Goal: Information Seeking & Learning: Learn about a topic

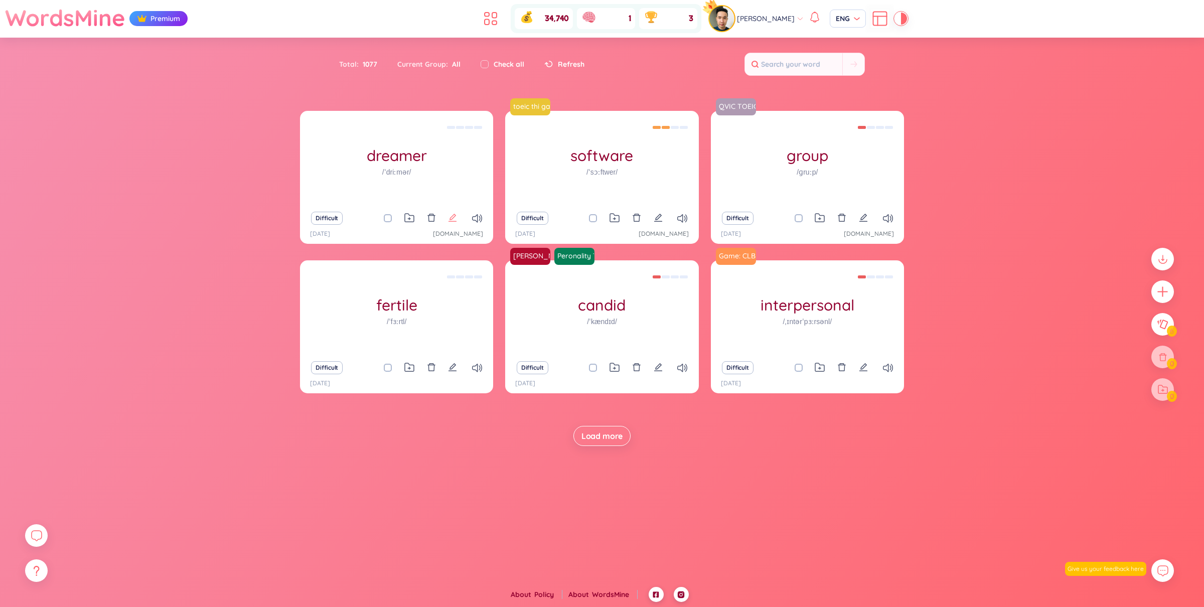
click at [449, 217] on icon "edit" at bounding box center [452, 217] width 9 height 9
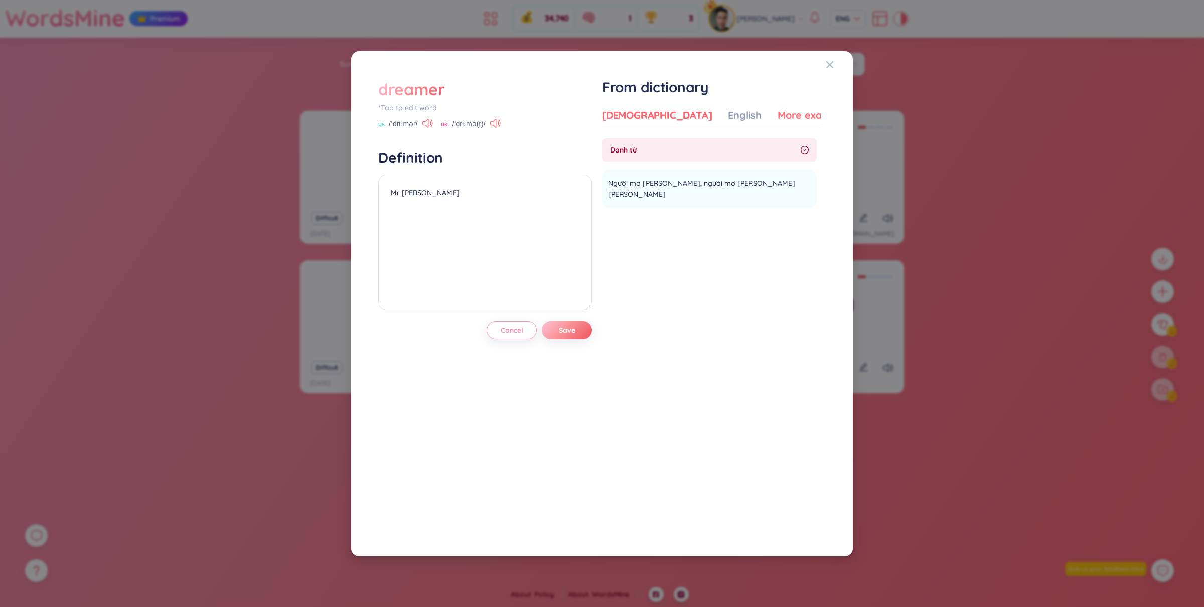
click at [777, 108] on div "More examples" at bounding box center [813, 115] width 73 height 14
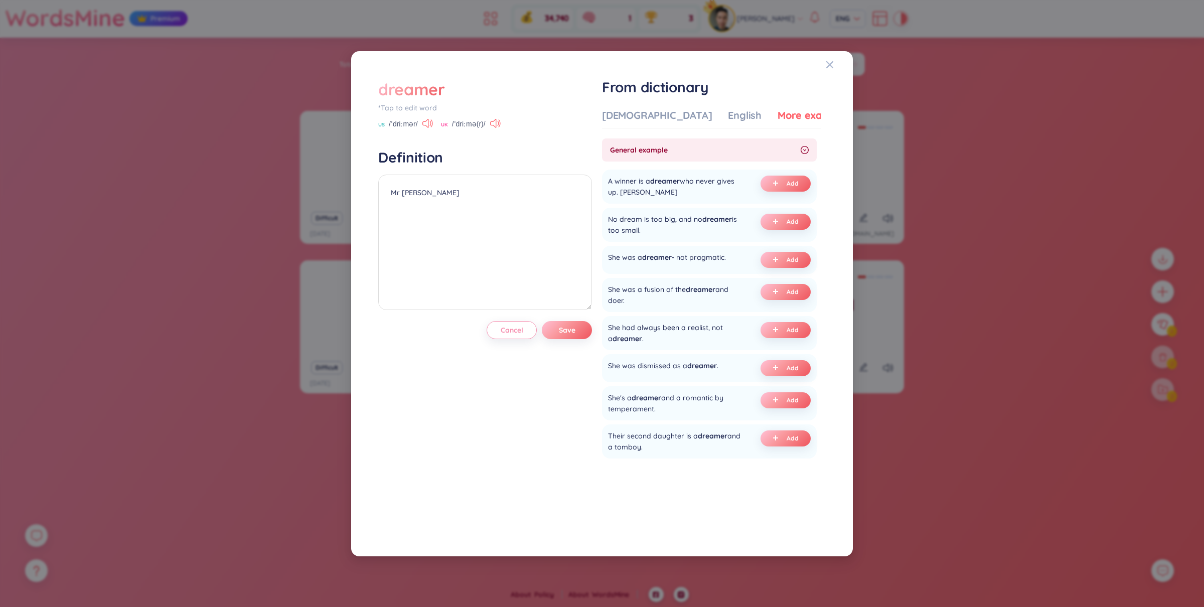
click at [891, 158] on div "dreamer *Tap to edit word US /ˈdriːmər/ UK /ˈdriːmə(r)/ Definition Mr Jaxton Ca…" at bounding box center [602, 303] width 1204 height 607
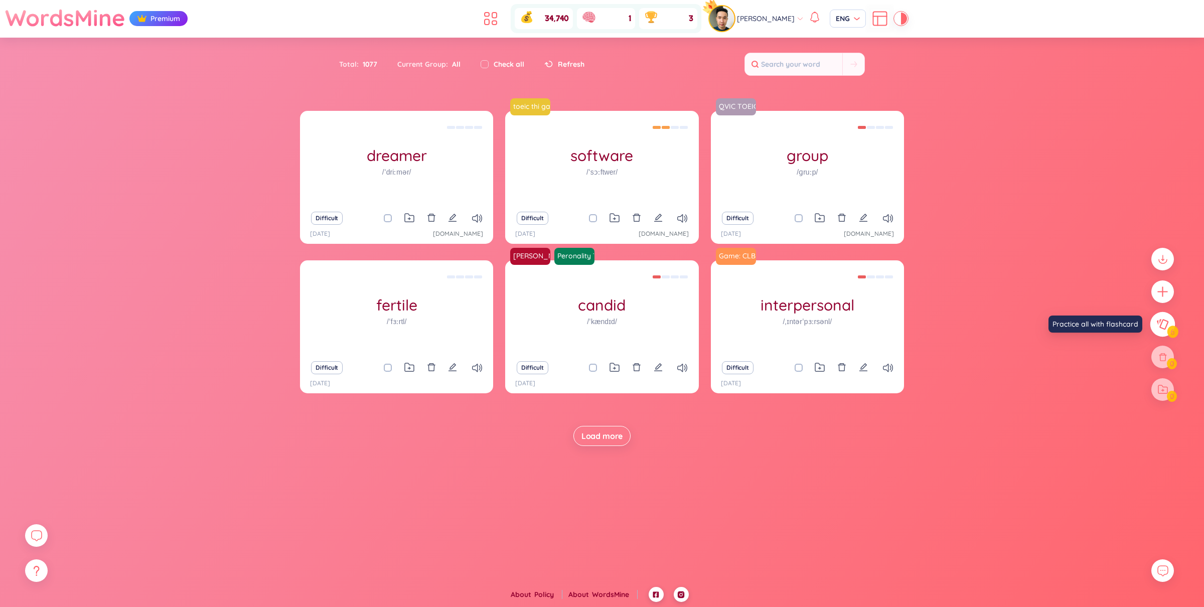
click at [1159, 325] on icon at bounding box center [1162, 324] width 12 height 11
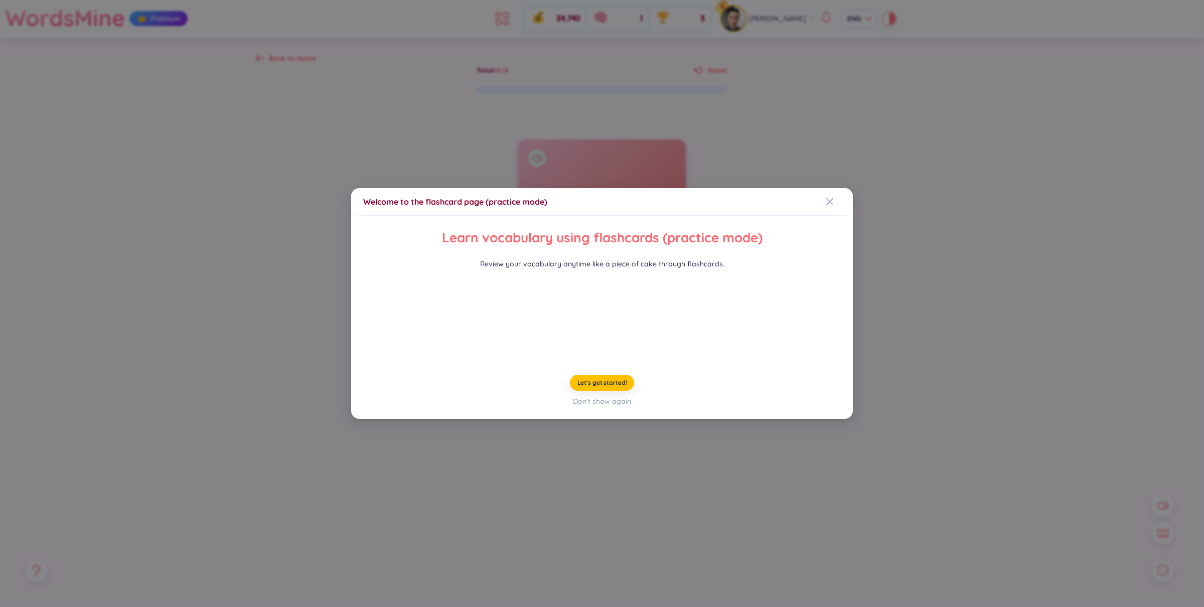
click at [961, 220] on div "Welcome to the flashcard page (practice mode) Learn vocabulary using flashcards…" at bounding box center [602, 303] width 1204 height 607
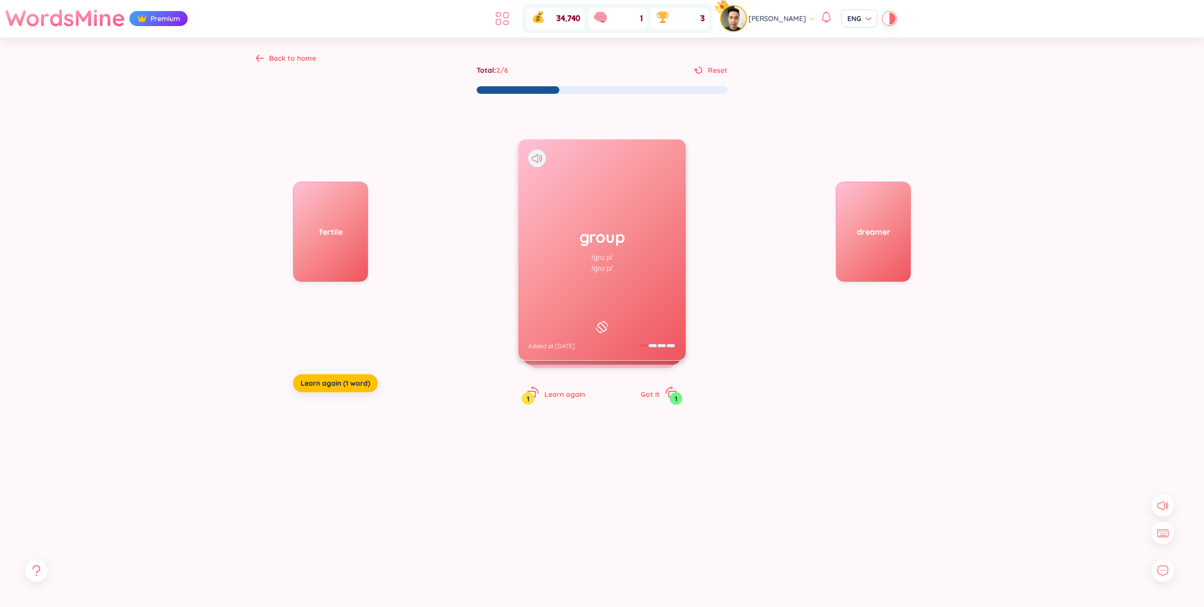
click at [501, 24] on icon at bounding box center [502, 19] width 18 height 18
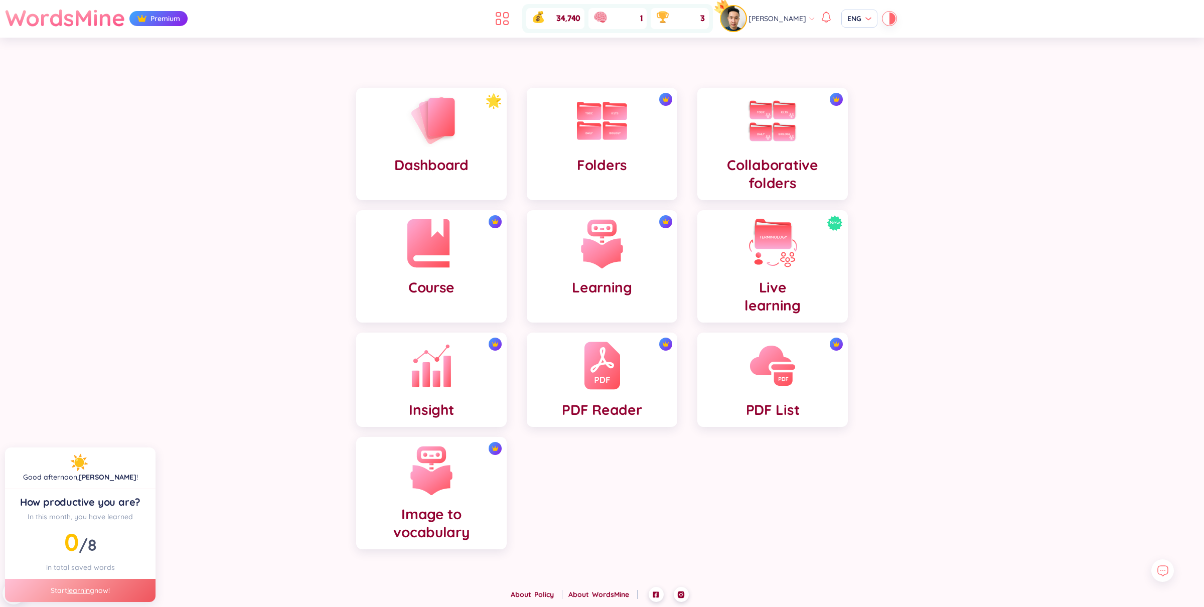
click at [454, 269] on img at bounding box center [431, 243] width 55 height 55
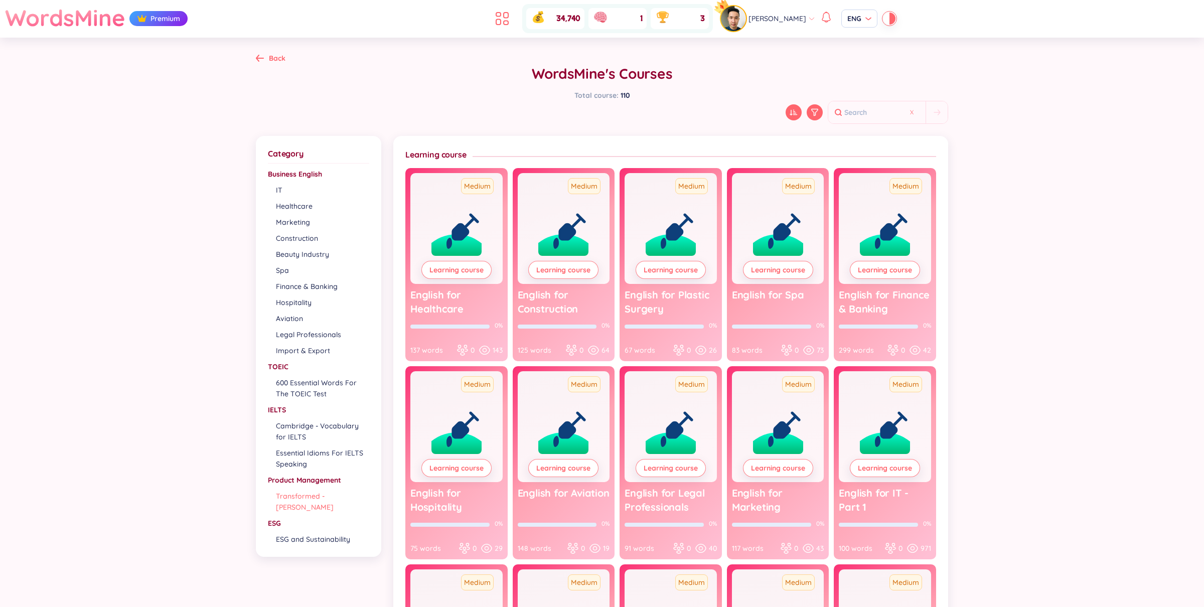
click at [298, 501] on li "Transformed - Marty Cagan" at bounding box center [322, 502] width 92 height 22
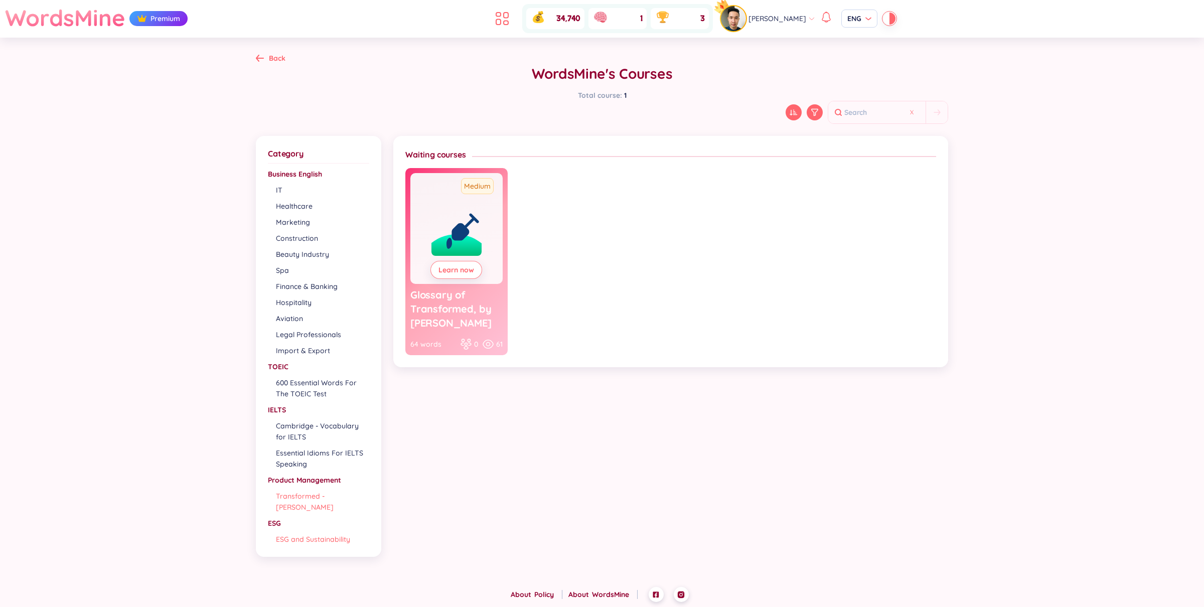
click at [318, 536] on li "ESG and Sustainability" at bounding box center [322, 539] width 92 height 11
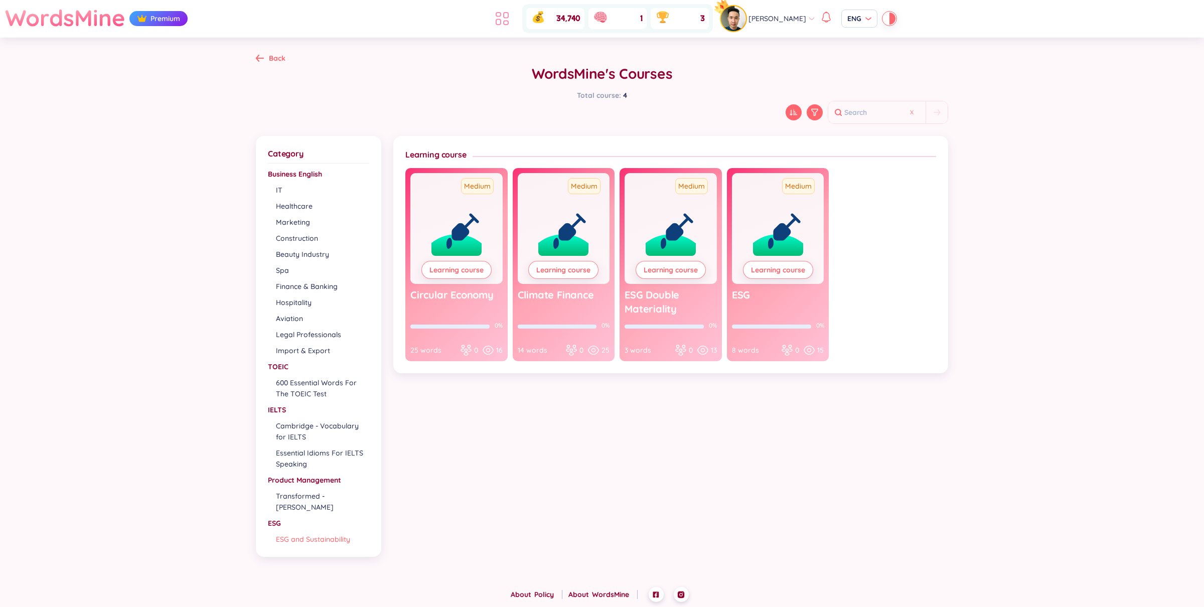
click at [509, 20] on icon at bounding box center [502, 19] width 18 height 18
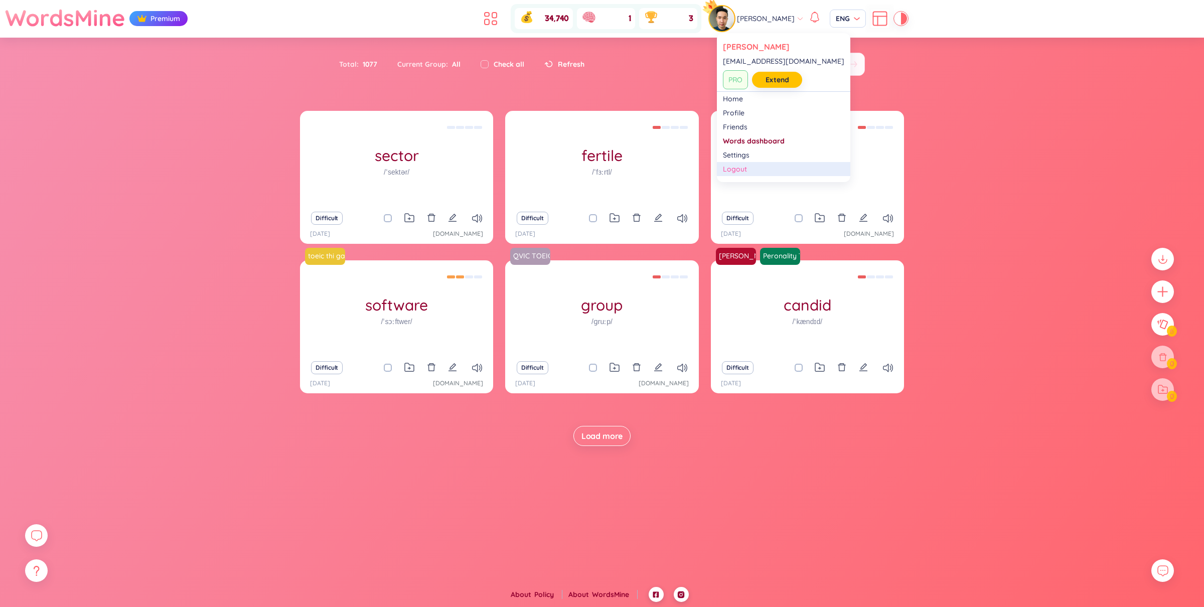
click at [768, 172] on div "Logout" at bounding box center [783, 169] width 121 height 10
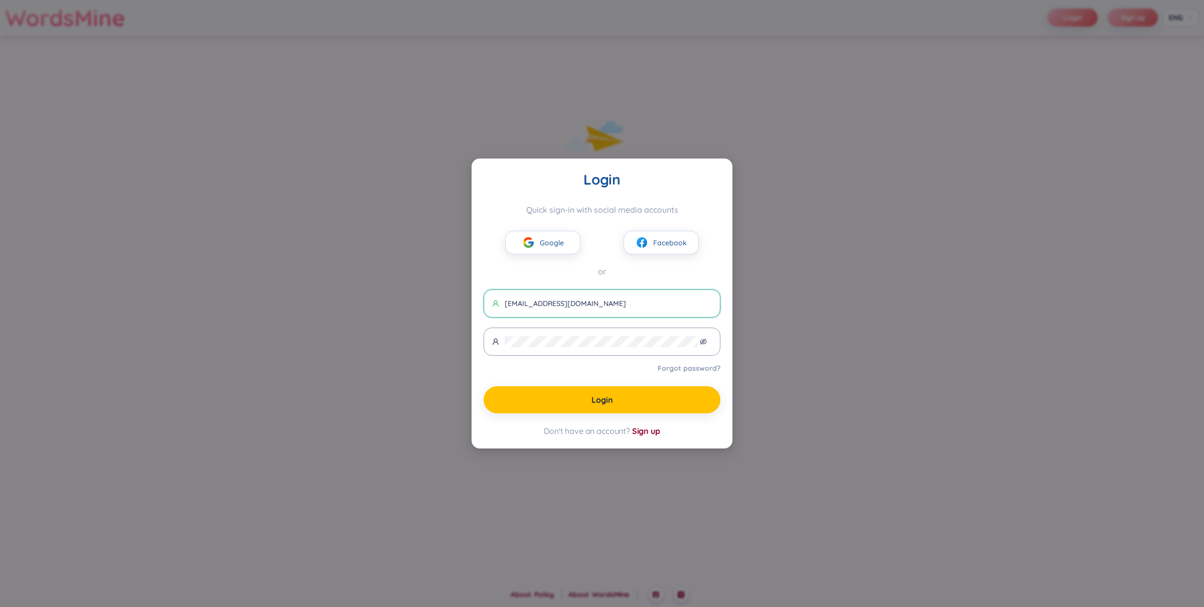
type input "[EMAIL_ADDRESS][DOMAIN_NAME]"
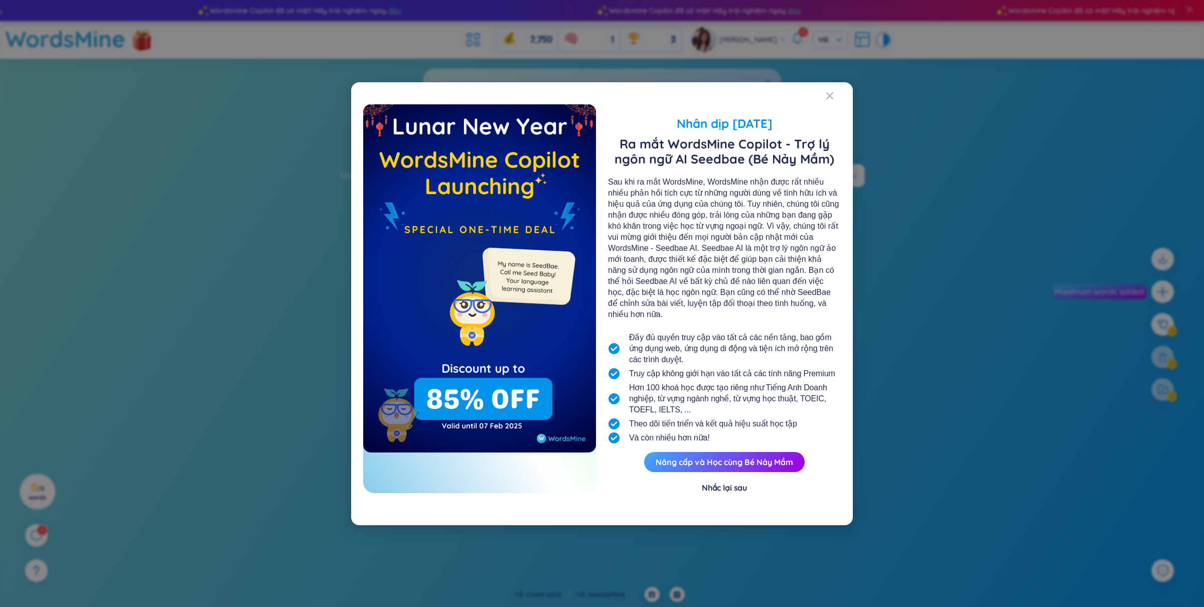
click at [696, 367] on div "Truy cập không giới hạn vào tất cả các tính năng Premium" at bounding box center [732, 374] width 206 height 14
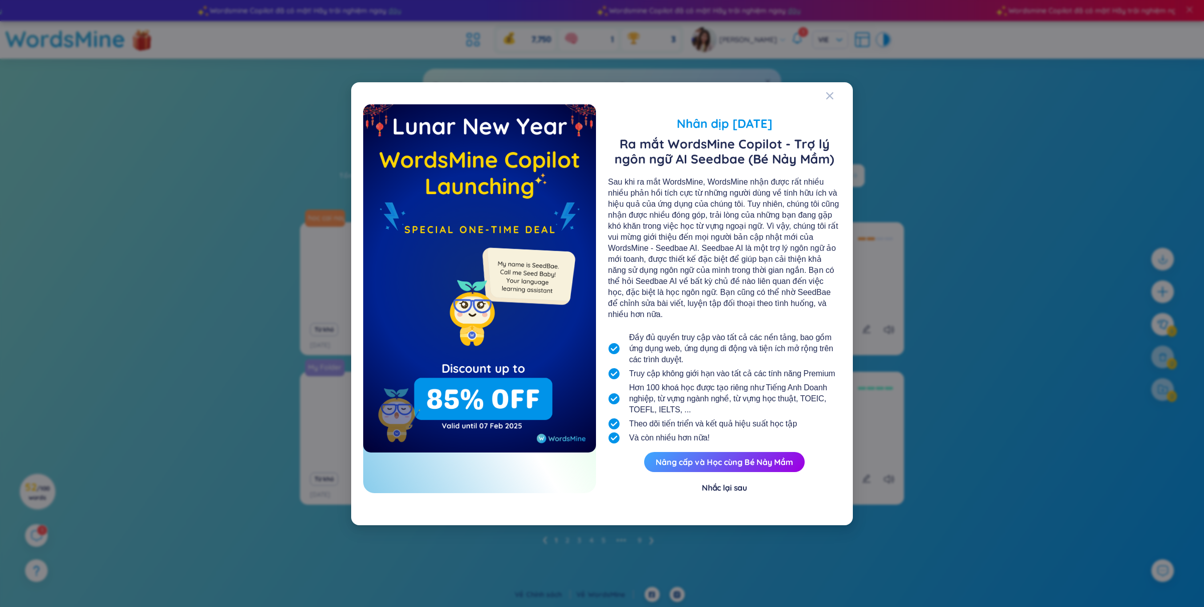
click at [161, 376] on div "Nhân dịp [DATE] Ra mắt WordsMine Copilot - Trợ lý ngôn ngữ AI Seedbae (Bé Nảy M…" at bounding box center [602, 303] width 1204 height 607
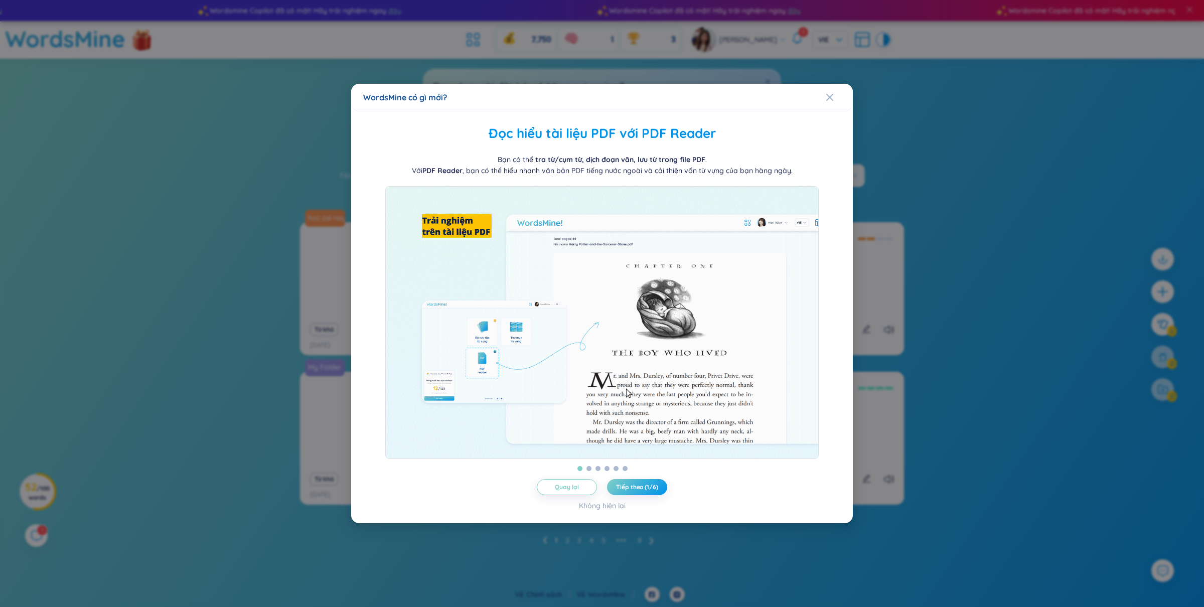
click at [154, 489] on div "WordsMine có gì mới? Quản lý từ theo thư mục [PERSON_NAME] cho bạn tự do quản l…" at bounding box center [602, 303] width 1204 height 607
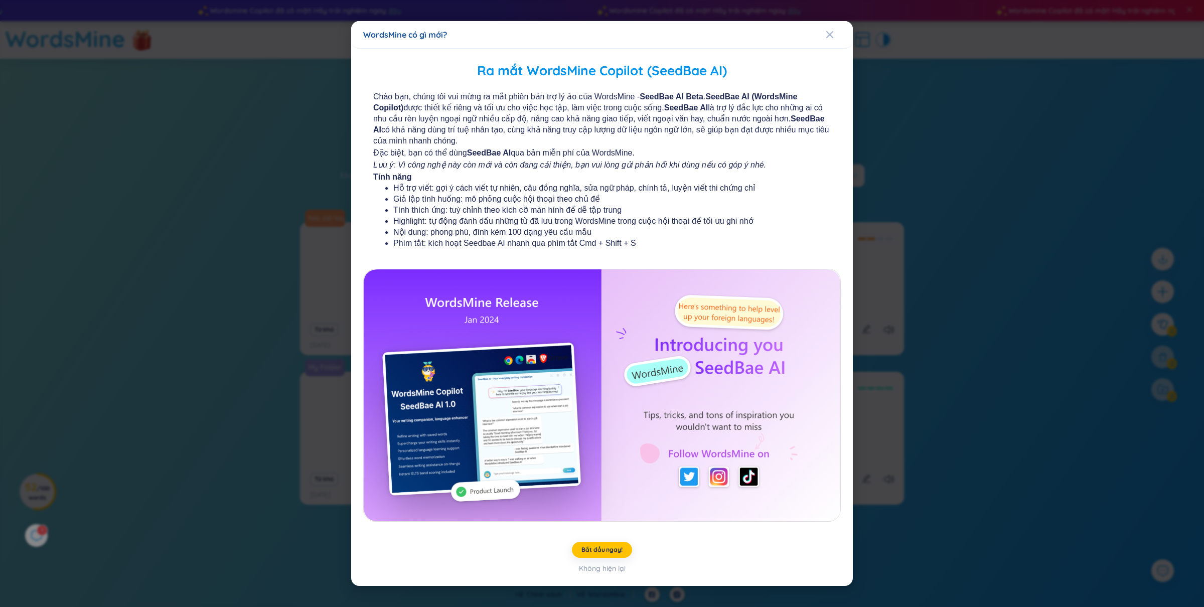
click at [191, 512] on div "WordsMine có gì mới? Ra mắt WordsMine Copilot (SeedBae AI) Chào bạn, chúng tôi …" at bounding box center [602, 303] width 1204 height 607
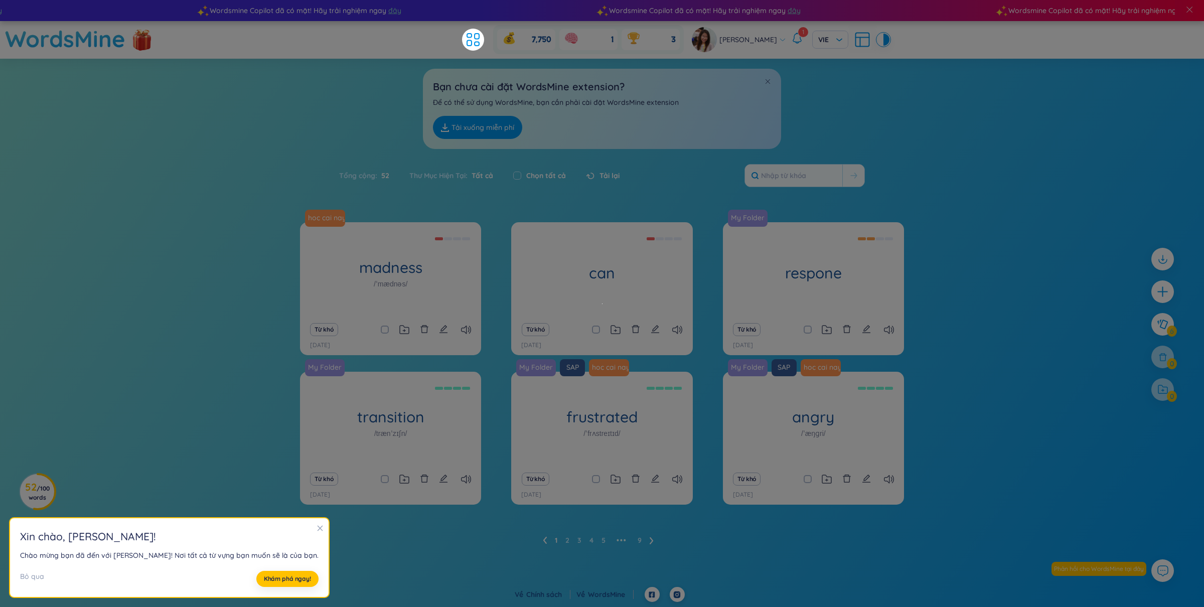
click at [151, 442] on div "hoc cai nay di madness /ˈmædnəs/ Stupid or dangerous behavior Từ khó [DATE] can…" at bounding box center [602, 395] width 1204 height 346
click at [162, 467] on div "hoc cai nay di madness /ˈmædnəs/ Stupid or dangerous behavior Từ khó [DATE] can…" at bounding box center [602, 395] width 1204 height 346
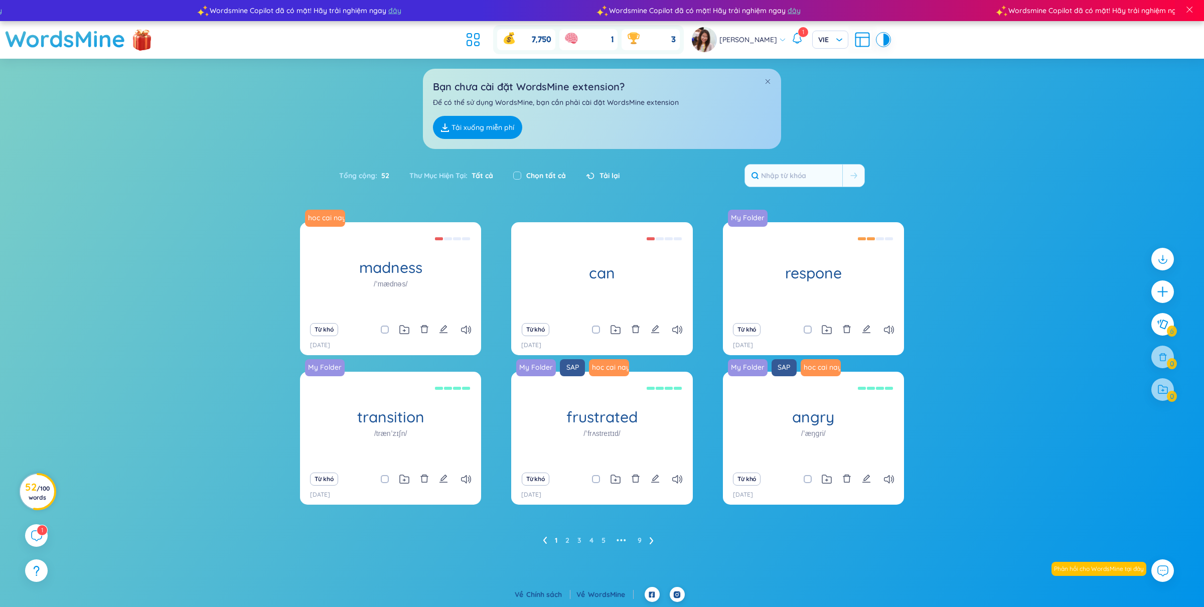
click at [46, 498] on h3 "52 / 100 words" at bounding box center [37, 492] width 25 height 18
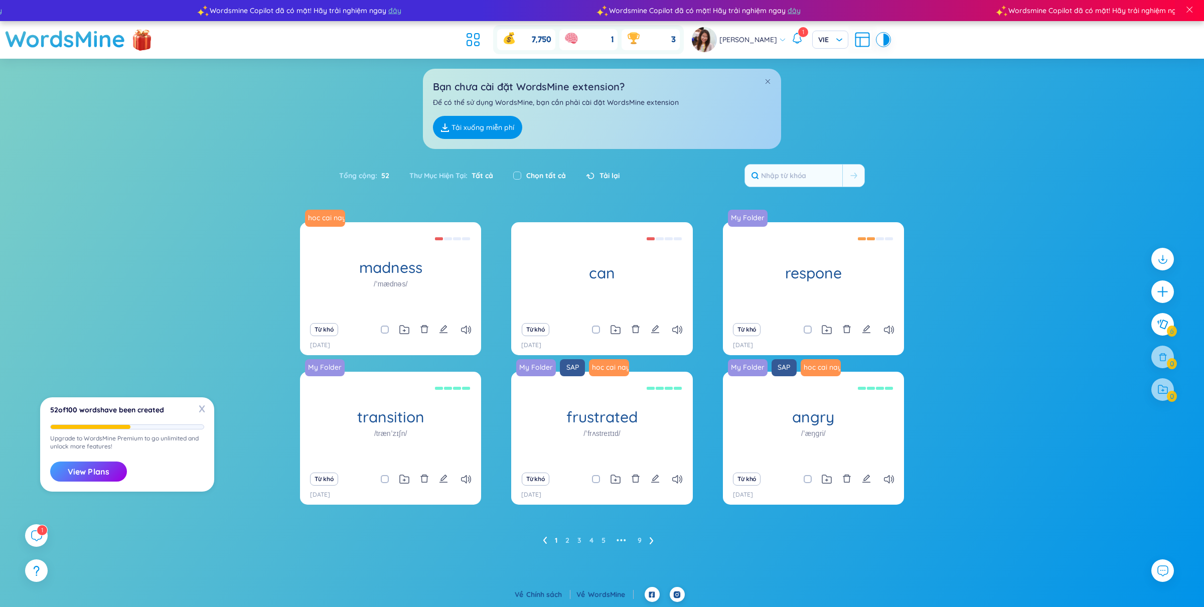
drag, startPoint x: 105, startPoint y: 489, endPoint x: 142, endPoint y: 461, distance: 46.1
click at [142, 460] on div "X 52 of 100 words have been created Upgrade to WordsMine Premium to go unlimite…" at bounding box center [127, 444] width 174 height 94
drag, startPoint x: 68, startPoint y: 414, endPoint x: 94, endPoint y: 415, distance: 26.1
click at [95, 415] on div "52 of 100 words have been created" at bounding box center [127, 413] width 154 height 12
